Goal: Check status: Check status

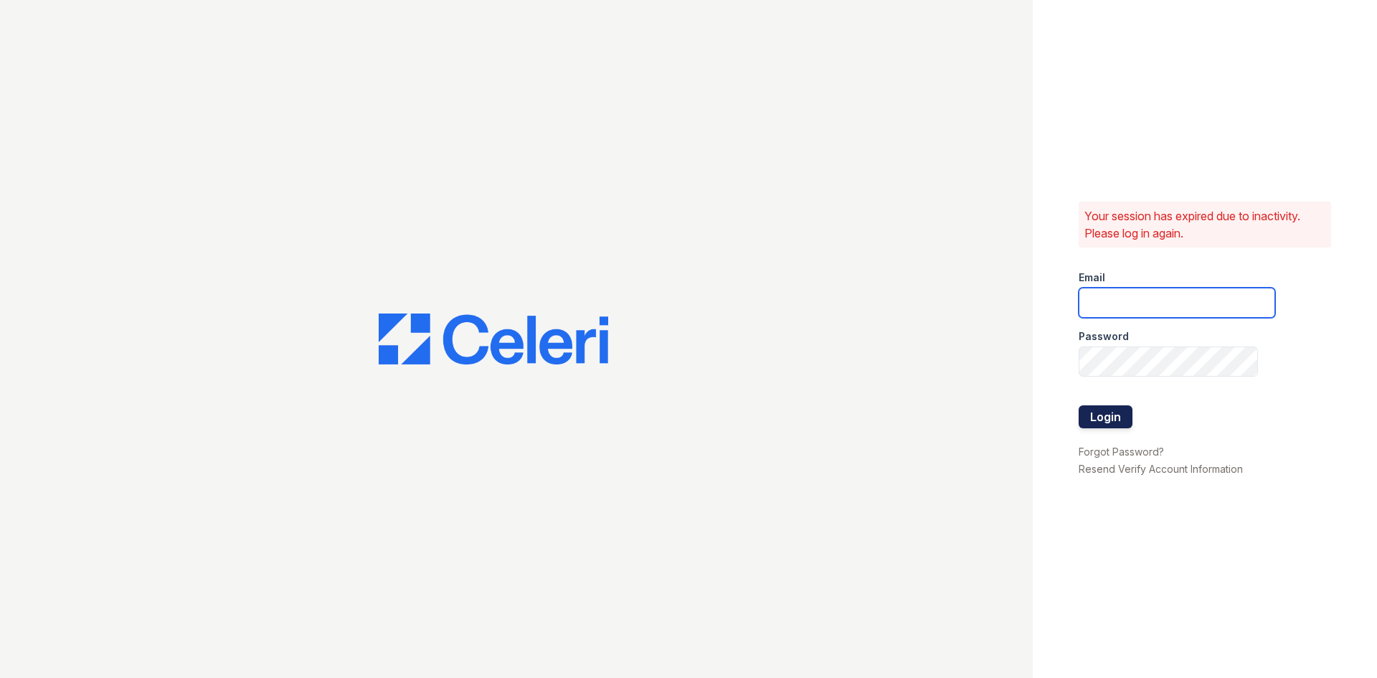
type input "[EMAIL_ADDRESS][DOMAIN_NAME]"
click at [1098, 411] on button "Login" at bounding box center [1106, 416] width 54 height 23
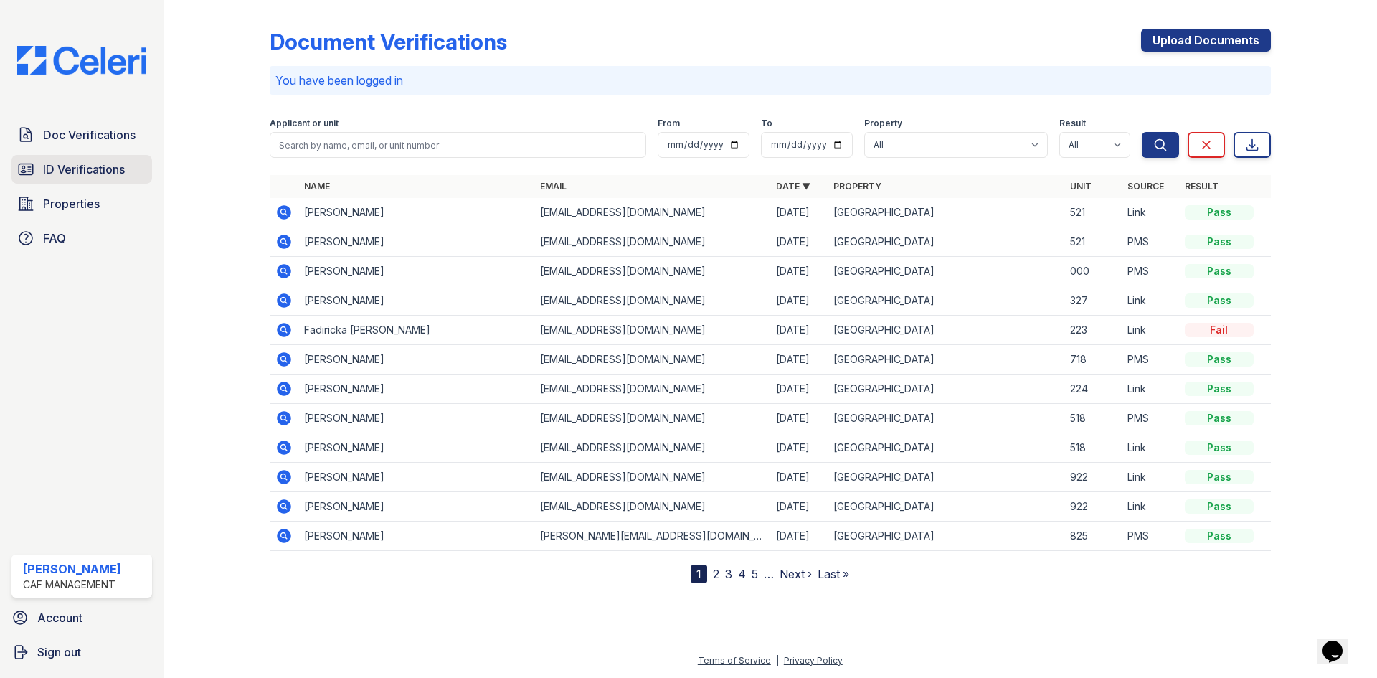
click at [70, 172] on span "ID Verifications" at bounding box center [84, 169] width 82 height 17
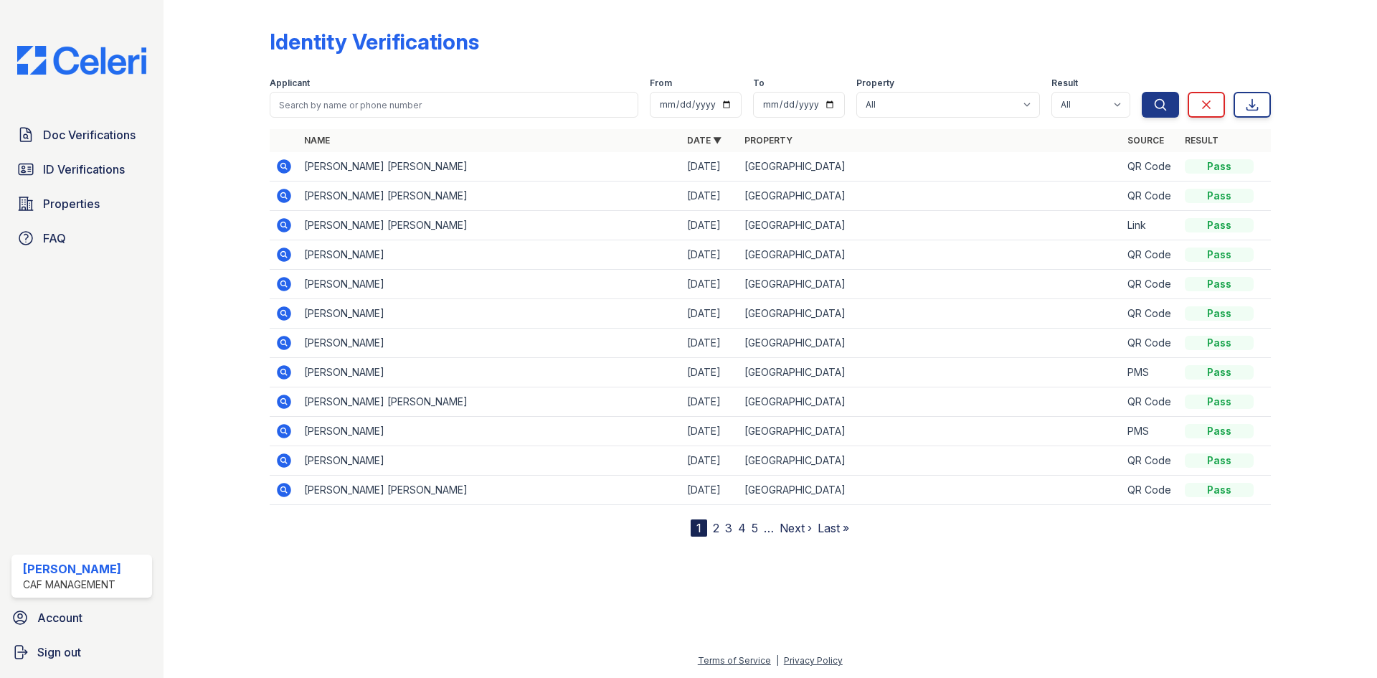
click at [282, 163] on icon at bounding box center [284, 166] width 14 height 14
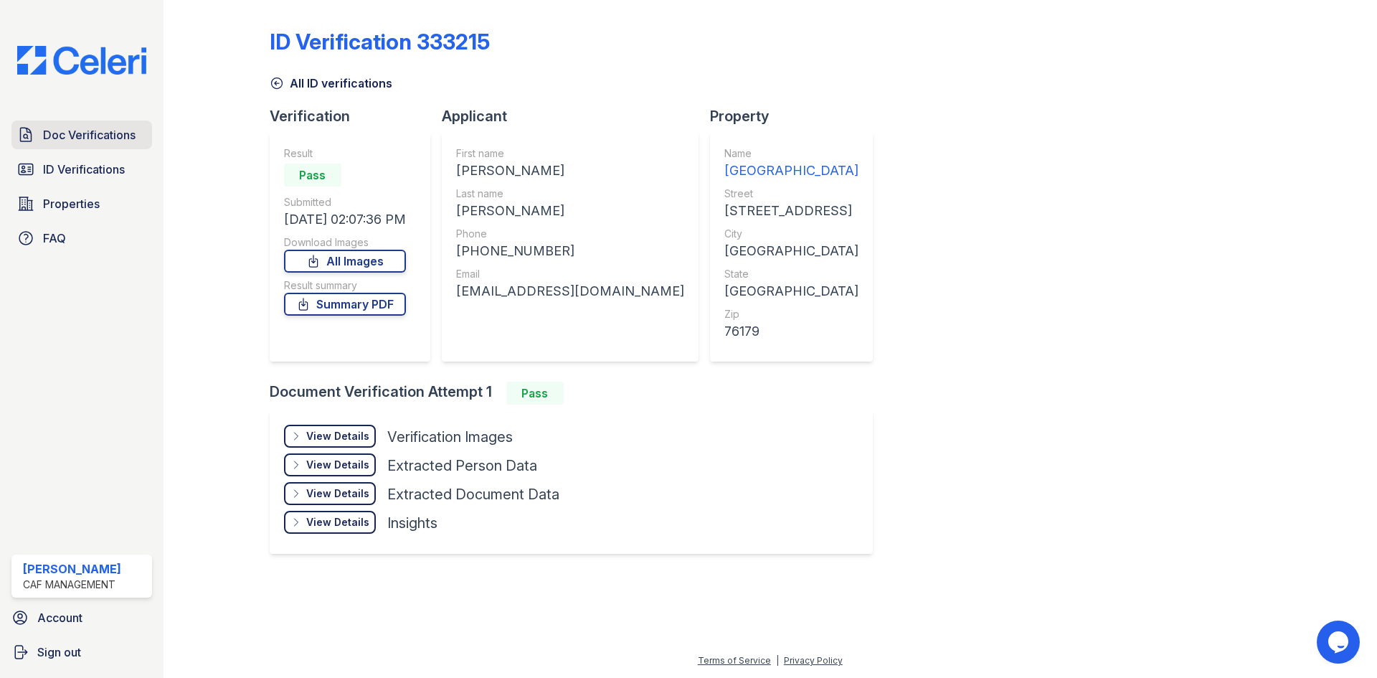
click at [83, 133] on span "Doc Verifications" at bounding box center [89, 134] width 93 height 17
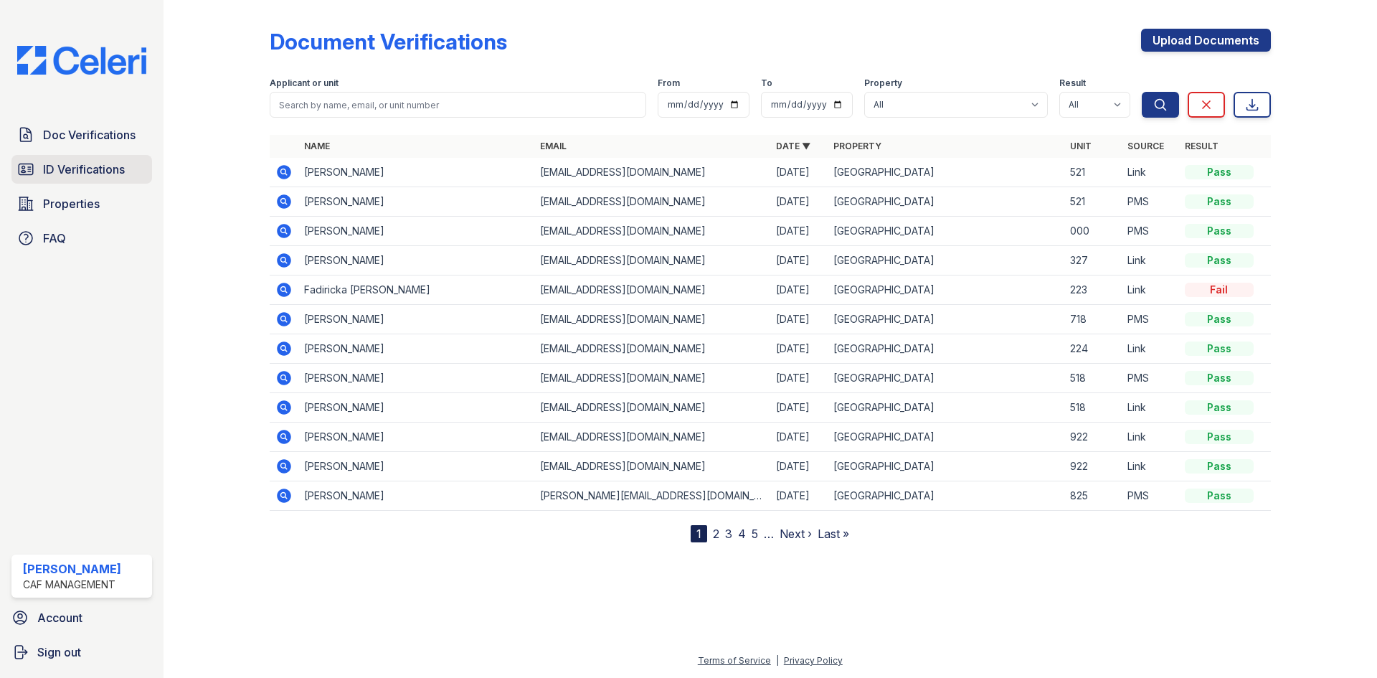
click at [75, 171] on span "ID Verifications" at bounding box center [84, 169] width 82 height 17
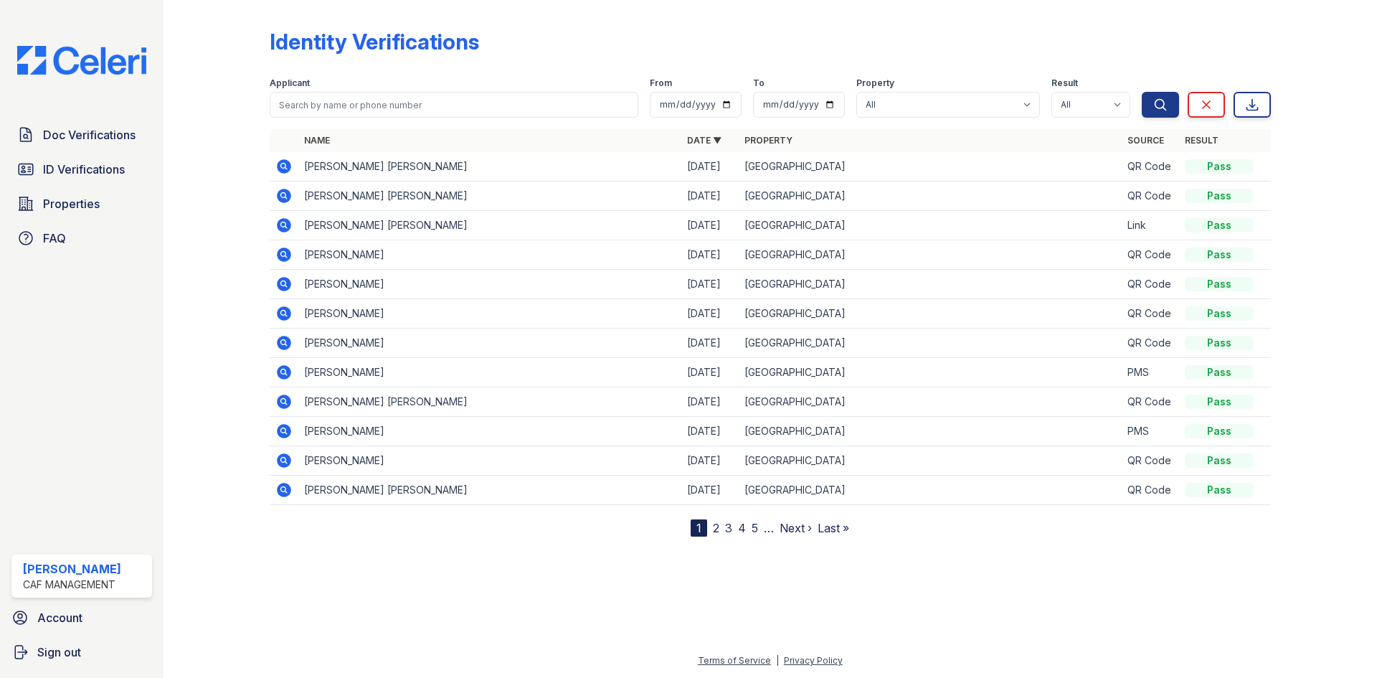
click at [284, 195] on icon at bounding box center [283, 195] width 4 height 4
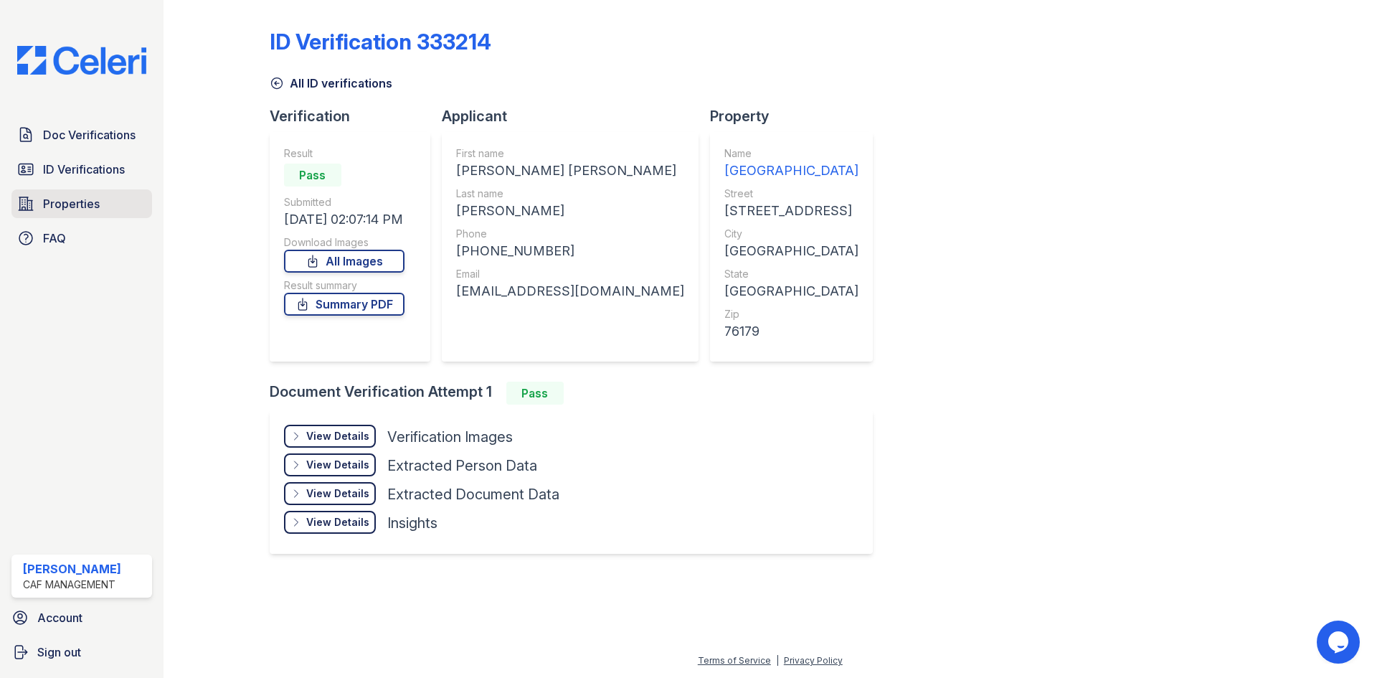
click at [68, 197] on span "Properties" at bounding box center [71, 203] width 57 height 17
